Goal: Submit feedback/report problem

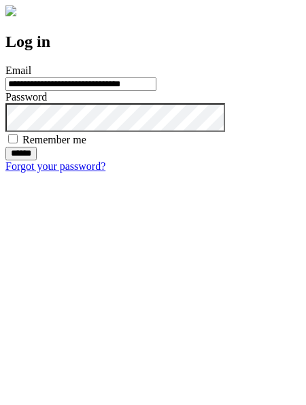
type input "**********"
click at [37, 160] on input "******" at bounding box center [20, 154] width 31 height 14
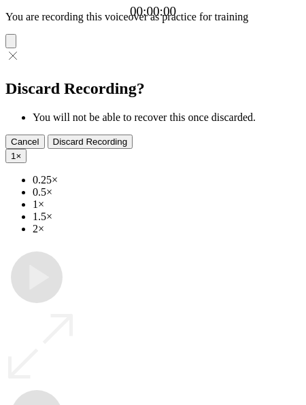
type input "**********"
